Goal: Obtain resource: Obtain resource

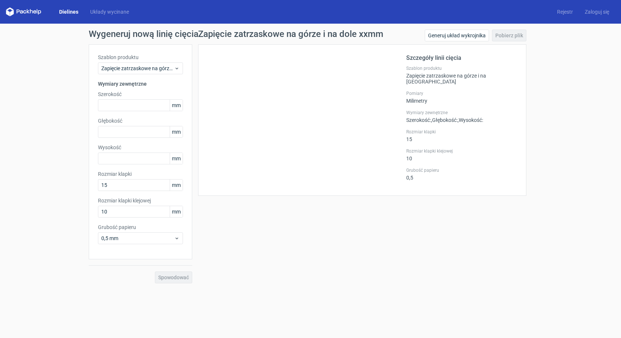
drag, startPoint x: 590, startPoint y: 0, endPoint x: 433, endPoint y: 224, distance: 273.5
click at [433, 224] on div "Zapięcie zatrzaskowe na górze i na dole xxmm Generuj układ wykrojnika Pobierz p…" at bounding box center [362, 157] width 340 height 254
drag, startPoint x: 601, startPoint y: 0, endPoint x: 447, endPoint y: 199, distance: 251.0
click at [447, 199] on div "Zapięcie zatrzaskowe na górze i na dole xxmm Generuj układ wykrojnika Pobierz p…" at bounding box center [362, 157] width 340 height 254
click at [178, 69] on icon at bounding box center [177, 68] width 6 height 6
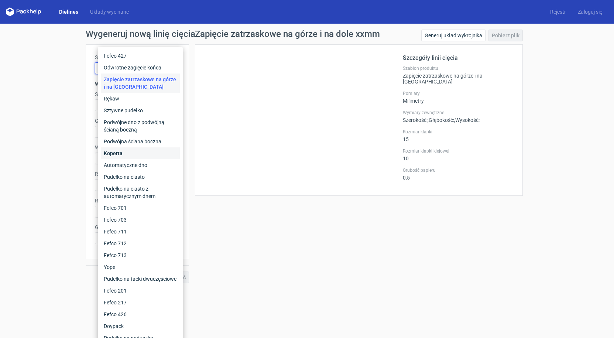
click at [150, 151] on div "Koperta" at bounding box center [140, 153] width 79 height 12
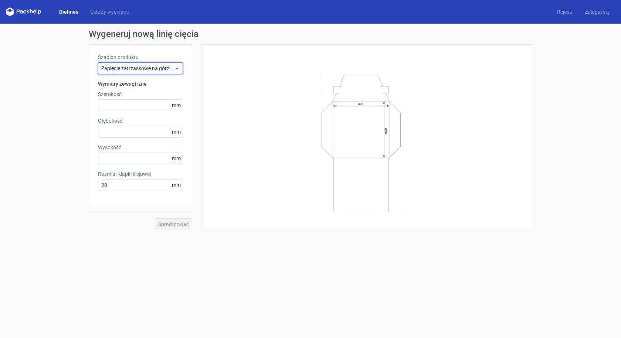
click at [175, 68] on icon at bounding box center [177, 68] width 6 height 6
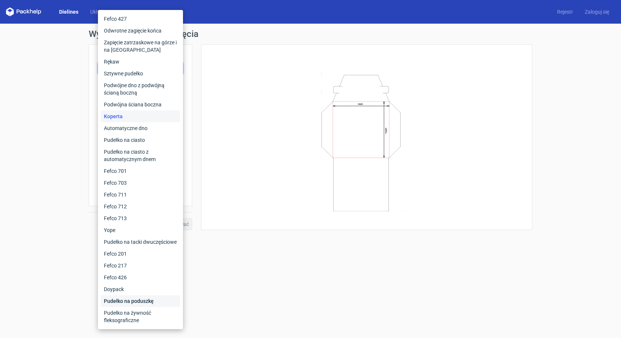
click at [142, 304] on font "Pudełko na poduszkę" at bounding box center [129, 301] width 50 height 6
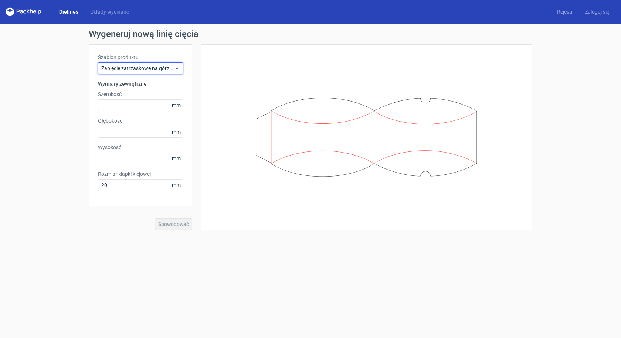
click at [175, 70] on icon at bounding box center [177, 68] width 6 height 6
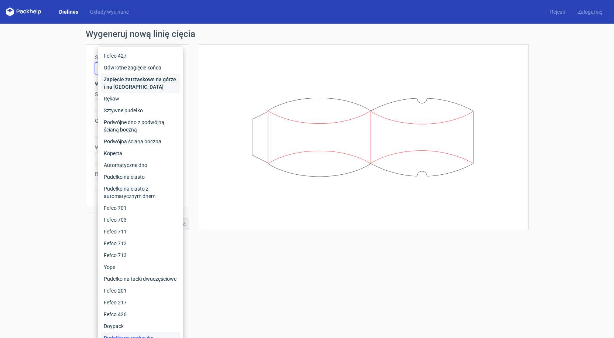
click at [149, 80] on font "Zapięcie zatrzaskowe na górze i na [GEOGRAPHIC_DATA]" at bounding box center [140, 82] width 72 height 13
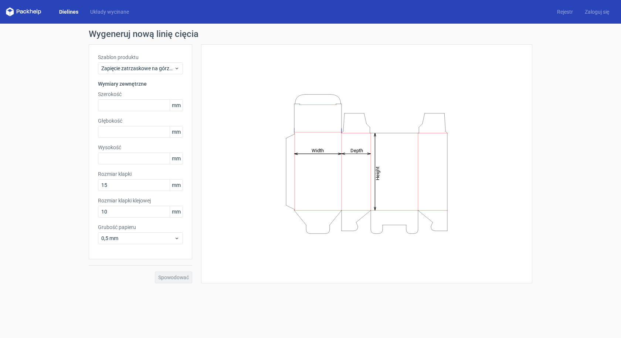
drag, startPoint x: 615, startPoint y: 0, endPoint x: 333, endPoint y: 287, distance: 402.3
click at [333, 287] on div "Wygeneruj nową linię cięcia Szablon produktu Zapięcie zatrzaskowe na górze i na…" at bounding box center [310, 157] width 621 height 266
drag, startPoint x: 333, startPoint y: 287, endPoint x: 317, endPoint y: 290, distance: 15.9
drag, startPoint x: 317, startPoint y: 290, endPoint x: 298, endPoint y: 291, distance: 19.2
drag, startPoint x: 298, startPoint y: 291, endPoint x: 307, endPoint y: 321, distance: 31.3
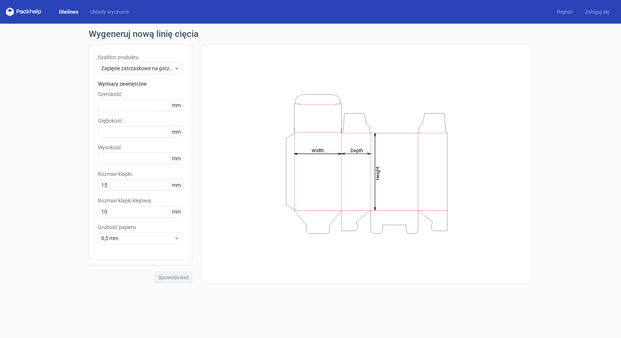
click at [292, 292] on form "Wygeneruj nową linię cięcia Szablon produktu Zapięcie zatrzaskowe na górze i na…" at bounding box center [310, 181] width 621 height 314
